Goal: Transaction & Acquisition: Obtain resource

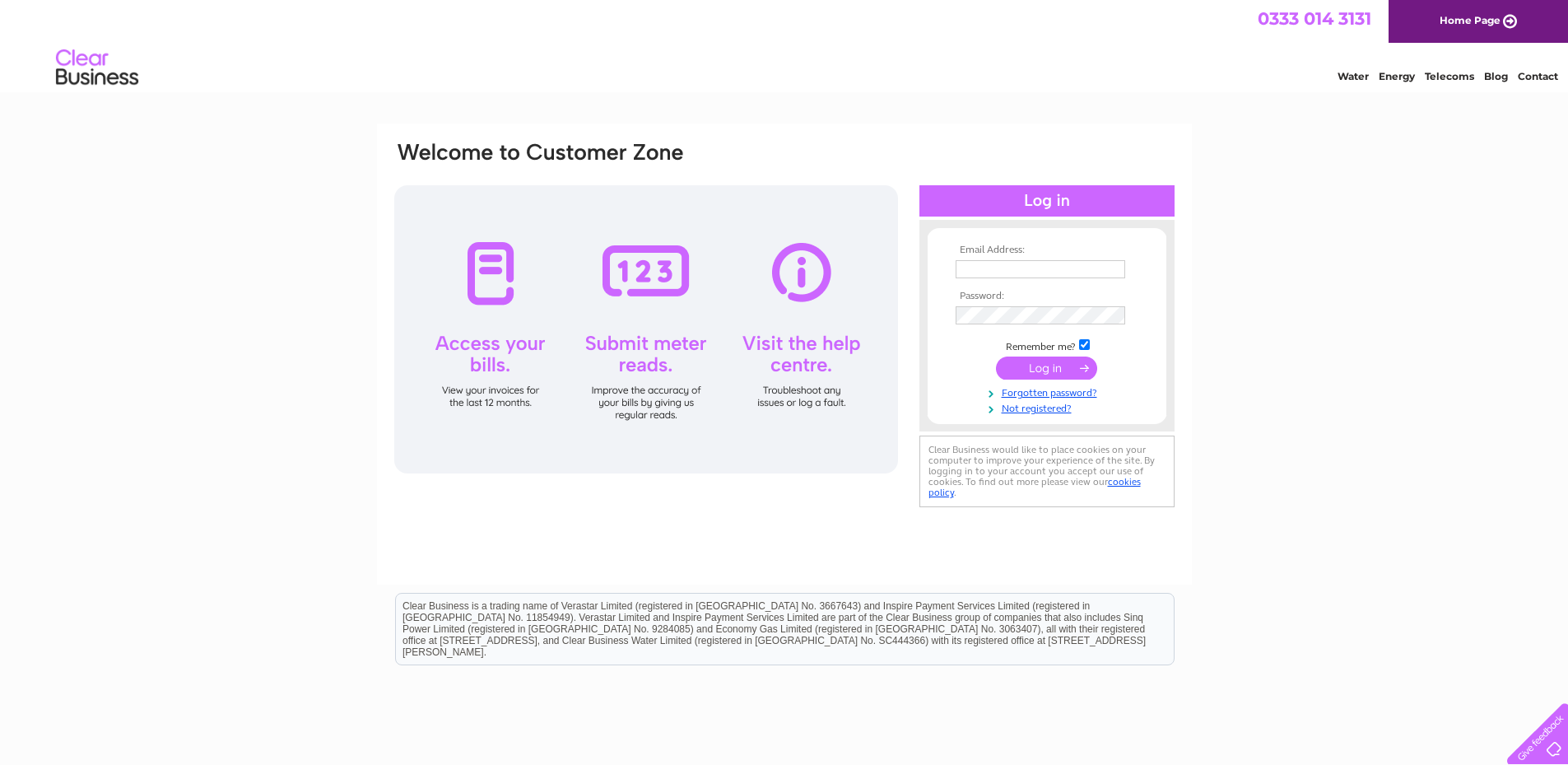
type input "[EMAIL_ADDRESS][DOMAIN_NAME]"
click at [1037, 365] on input "submit" at bounding box center [1047, 368] width 101 height 23
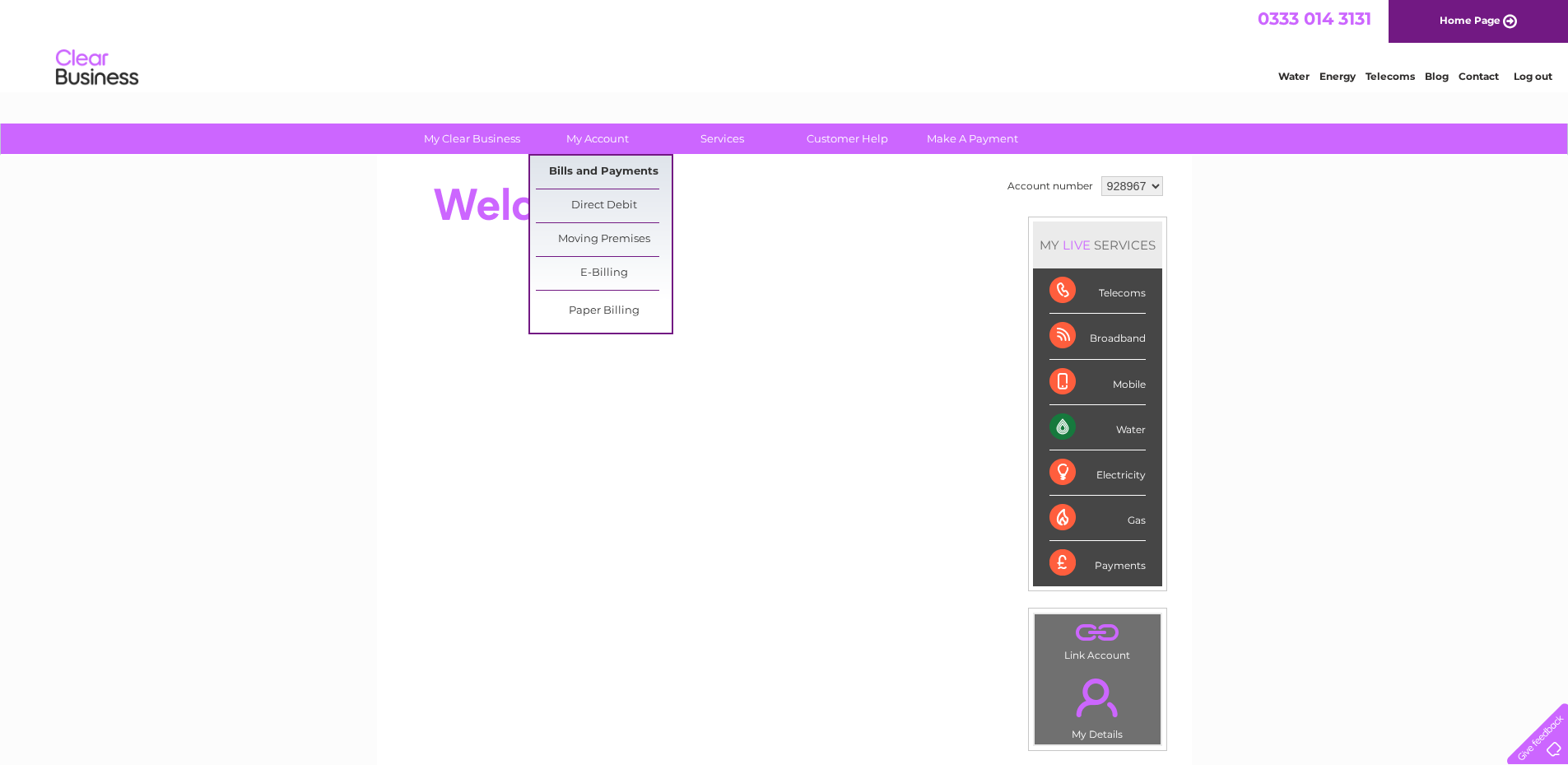
click at [599, 170] on link "Bills and Payments" at bounding box center [604, 172] width 136 height 33
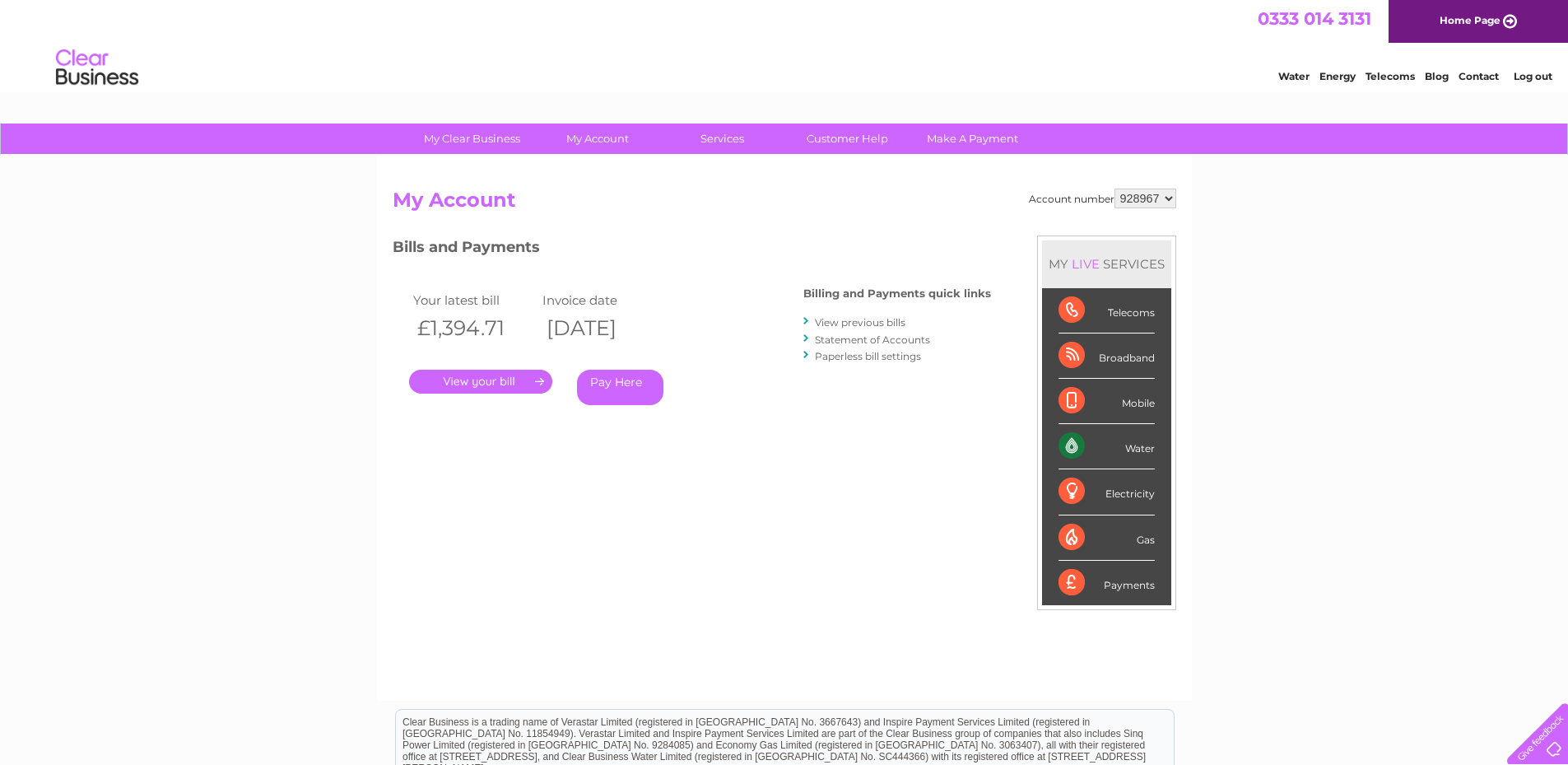
click at [514, 379] on link "." at bounding box center [481, 382] width 143 height 24
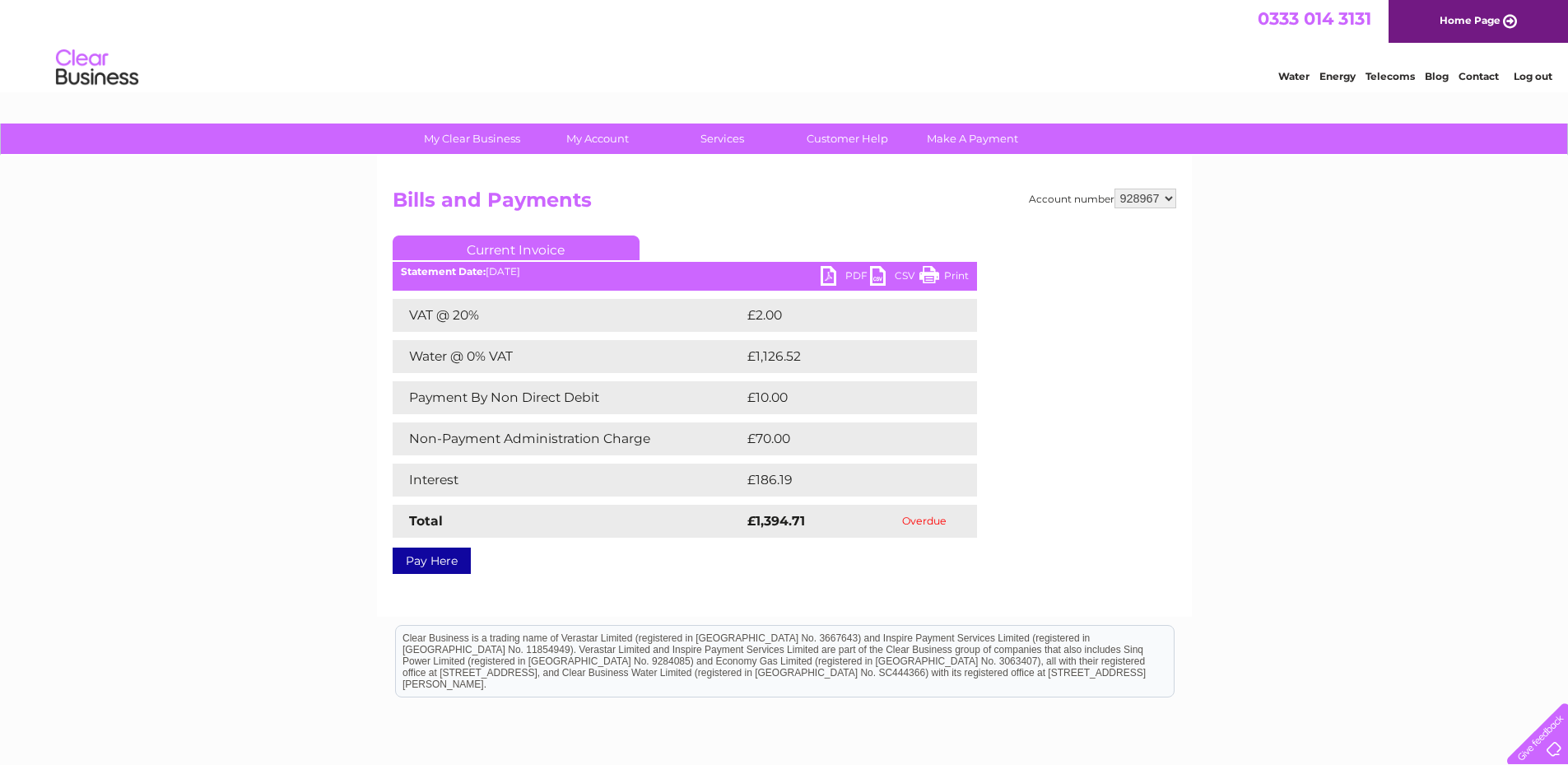
click at [826, 277] on link "PDF" at bounding box center [845, 278] width 49 height 24
